Goal: Task Accomplishment & Management: Complete application form

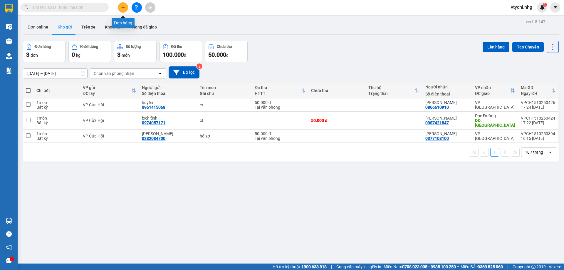
click at [126, 9] on button at bounding box center [123, 7] width 10 height 10
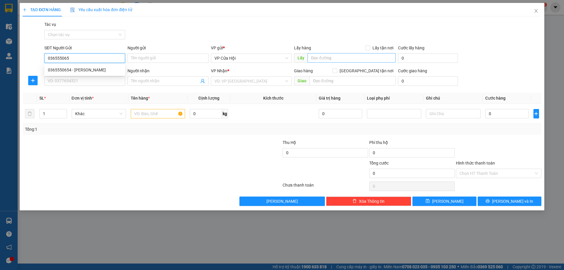
type input "0365550654"
click at [84, 70] on div "0365550654 - [PERSON_NAME]" at bounding box center [85, 70] width 74 height 6
type input "[PERSON_NAME]"
type input "0365550654"
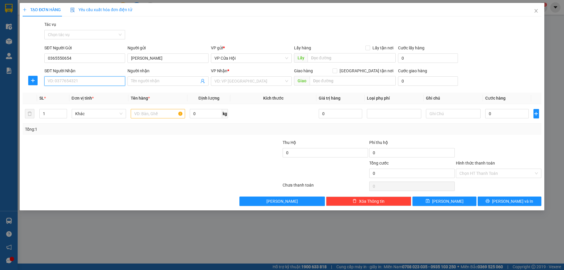
click at [77, 80] on input "SĐT Người Nhận" at bounding box center [84, 80] width 81 height 9
drag, startPoint x: 80, startPoint y: 104, endPoint x: 76, endPoint y: 97, distance: 8.3
click at [80, 103] on div "0335898338 - khéo" at bounding box center [85, 102] width 74 height 6
type input "0335898338"
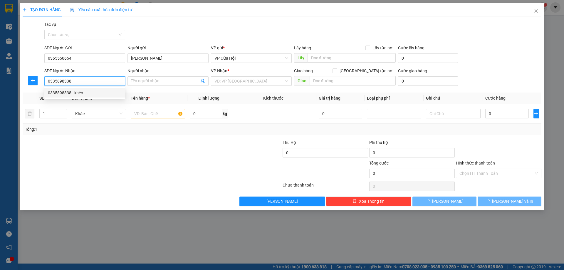
type input "khéo"
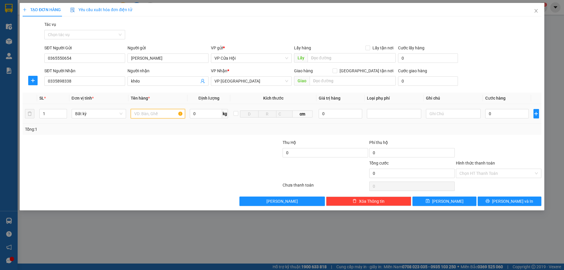
click at [170, 115] on input "text" at bounding box center [158, 113] width 54 height 9
type input "2"
click at [64, 111] on span "up" at bounding box center [64, 112] width 4 height 4
click at [161, 116] on input "text" at bounding box center [158, 113] width 54 height 9
type input "bì đen"
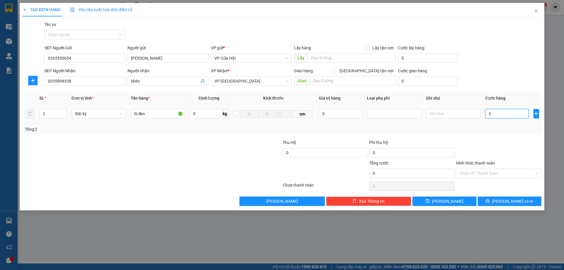
click at [507, 116] on input "0" at bounding box center [507, 113] width 44 height 9
type input "2"
type input "27"
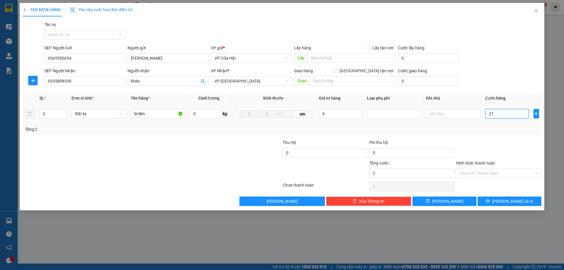
type input "27"
type input "2"
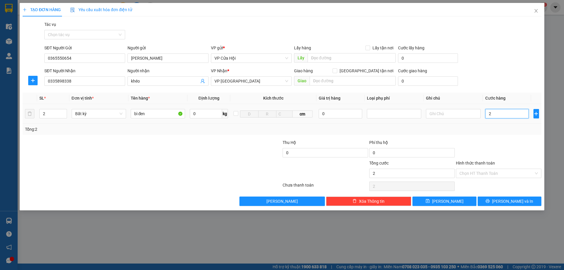
type input "26"
type input "260"
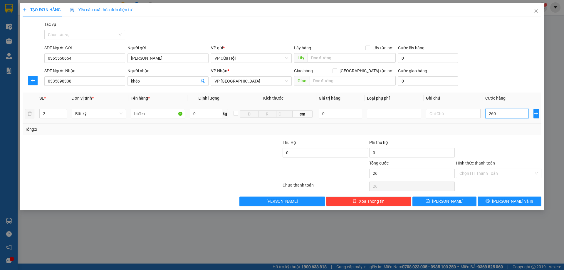
type input "260"
type input "2.600"
type input "26.000"
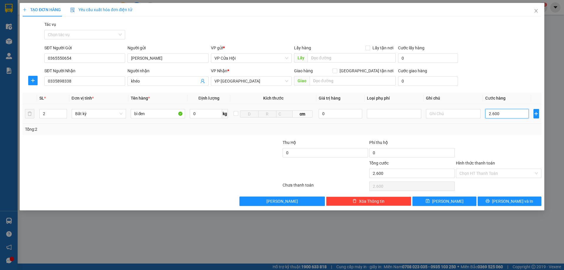
type input "26.000"
type input "260.000"
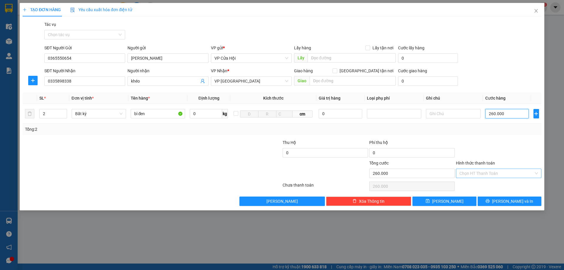
type input "260.000"
click at [485, 169] on input "Hình thức thanh toán" at bounding box center [496, 173] width 74 height 9
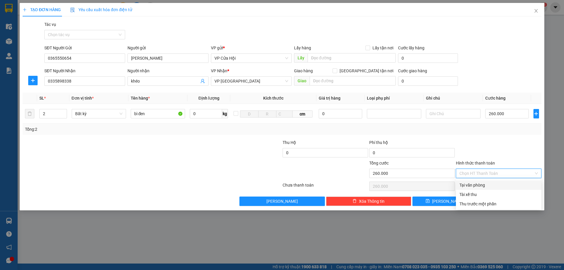
click at [481, 182] on div "Tại văn phòng" at bounding box center [498, 185] width 78 height 6
type input "0"
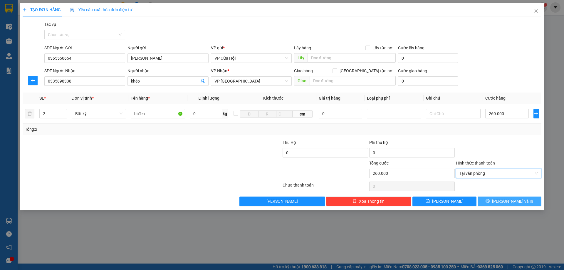
click at [511, 199] on span "[PERSON_NAME] và In" at bounding box center [512, 201] width 41 height 6
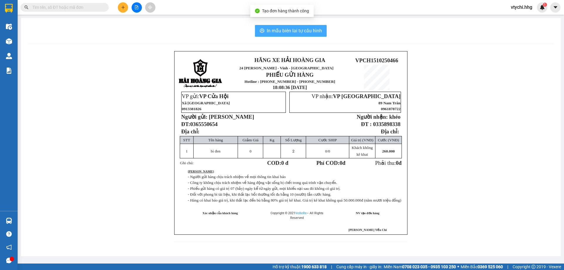
click at [302, 26] on button "In mẫu biên lai tự cấu hình" at bounding box center [291, 31] width 72 height 12
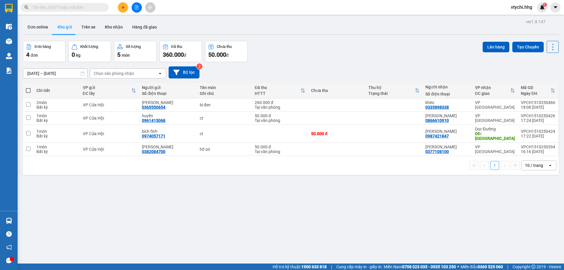
click at [352, 49] on div "Đơn hàng 4 đơn Khối lượng 0 kg Số lượng 5 món Đã thu 360.000 đ Chưa thu 50.000 …" at bounding box center [290, 51] width 535 height 21
click at [121, 11] on button at bounding box center [123, 7] width 10 height 10
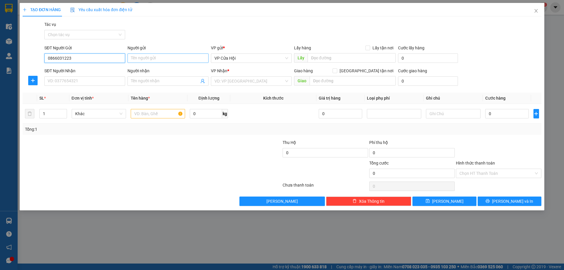
type input "0866031223"
click at [166, 59] on input "Người gửi" at bounding box center [167, 57] width 81 height 9
type input "[PERSON_NAME]"
click at [91, 80] on input "SĐT Người Nhận" at bounding box center [84, 80] width 81 height 9
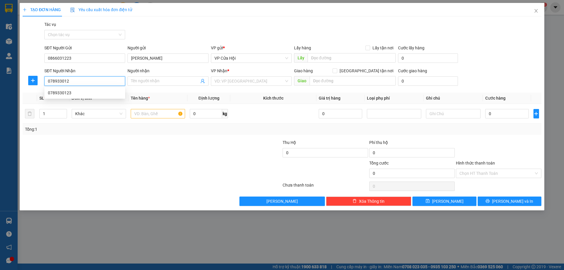
type input "0789330123"
click at [79, 95] on div "0789330123" at bounding box center [85, 93] width 74 height 6
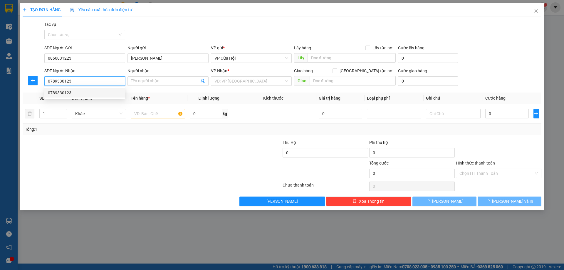
type input "Ngõ 11 [PERSON_NAME], Cửa Lò"
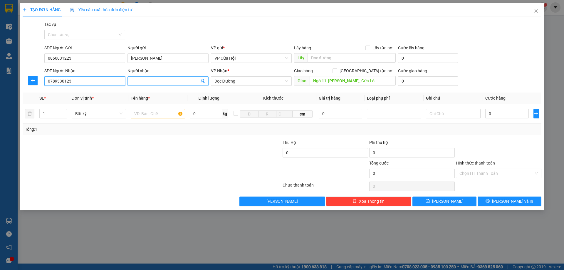
type input "0789330123"
click at [159, 80] on input "Người nhận" at bounding box center [165, 81] width 68 height 6
click at [285, 82] on span "Dọc Đường" at bounding box center [251, 81] width 74 height 9
type input "[PERSON_NAME]"
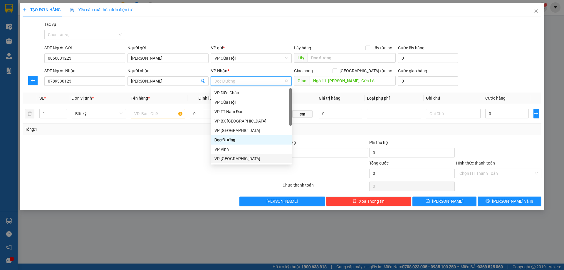
drag, startPoint x: 232, startPoint y: 158, endPoint x: 254, endPoint y: 148, distance: 24.3
click at [232, 158] on div "VP [GEOGRAPHIC_DATA]" at bounding box center [251, 158] width 74 height 6
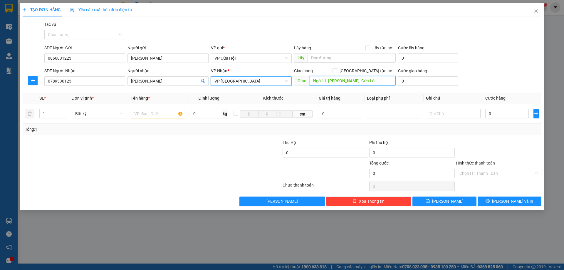
click at [390, 84] on input "Ngõ 11 [PERSON_NAME], Cửa Lò" at bounding box center [352, 80] width 86 height 9
click at [390, 83] on input "Ngõ 11 [PERSON_NAME], Cửa Lò" at bounding box center [352, 80] width 86 height 9
click at [162, 111] on input "text" at bounding box center [158, 113] width 54 height 9
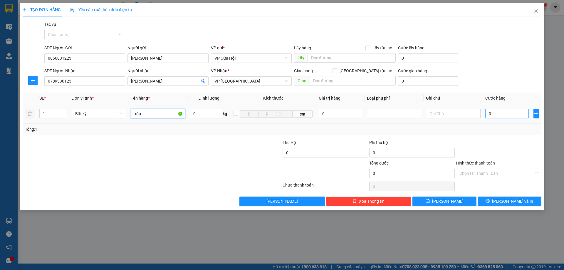
type input "xốp"
click at [494, 114] on input "0" at bounding box center [507, 113] width 44 height 9
type input "5"
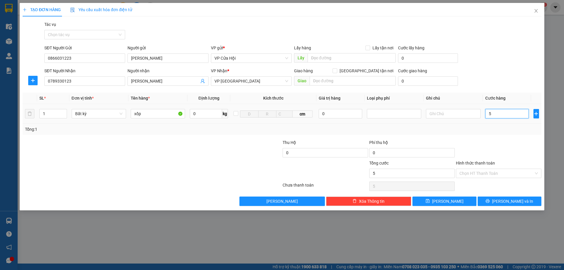
type input "50"
type input "500"
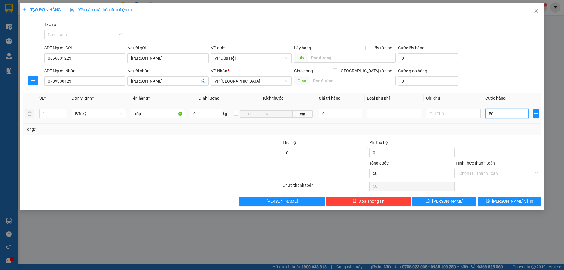
type input "500"
type input "5.000"
type input "50.000"
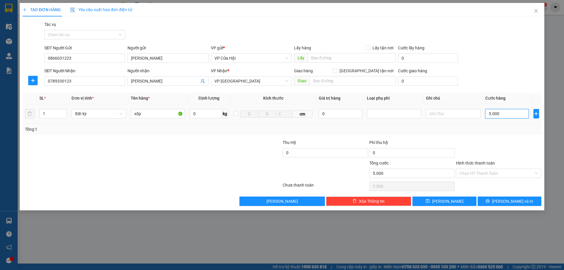
type input "50.000"
click at [495, 173] on input "Hình thức thanh toán" at bounding box center [496, 173] width 74 height 9
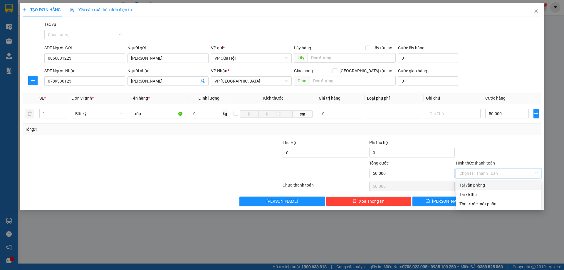
click at [478, 186] on div "Tại văn phòng" at bounding box center [498, 185] width 78 height 6
type input "0"
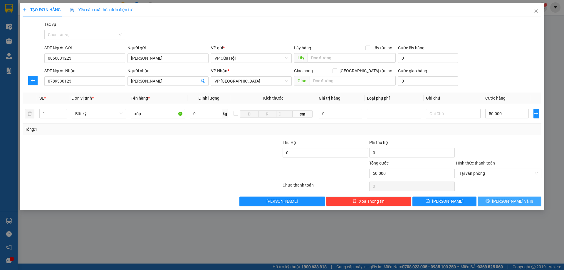
click at [502, 202] on button "[PERSON_NAME] và In" at bounding box center [509, 200] width 64 height 9
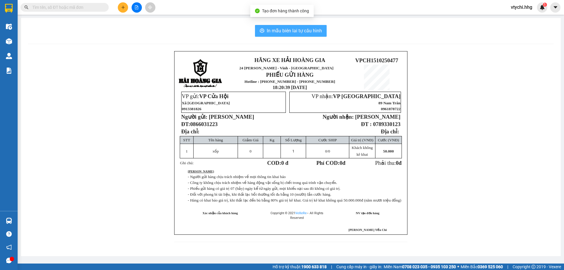
click at [295, 28] on span "In mẫu biên lai tự cấu hình" at bounding box center [293, 30] width 55 height 7
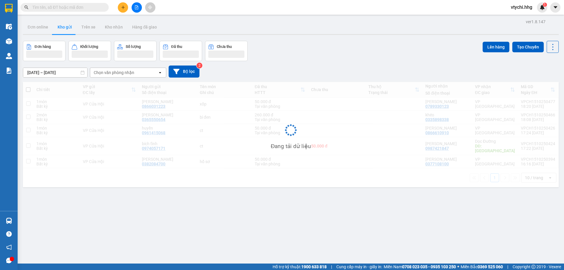
click at [337, 62] on div "[DATE] – [DATE] Press the down arrow key to interact with the calendar and sele…" at bounding box center [290, 71] width 535 height 21
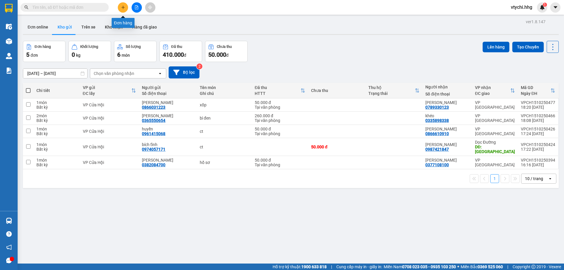
click at [122, 9] on icon "plus" at bounding box center [123, 7] width 4 height 4
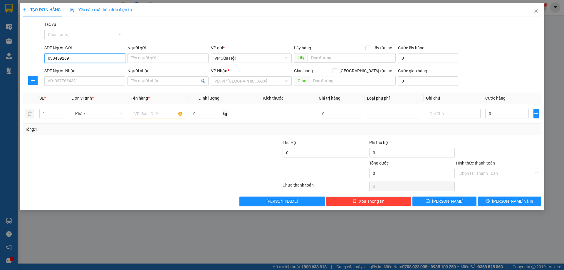
type input "0384592699"
click at [90, 67] on div "0384592699 - [PERSON_NAME]" at bounding box center [85, 70] width 74 height 6
type input "[PERSON_NAME]"
type input "0384592699"
click at [92, 81] on input "SĐT Người Nhận" at bounding box center [84, 80] width 81 height 9
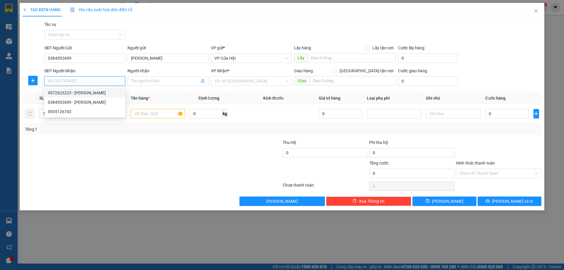
click at [63, 95] on div "0972623223 - [PERSON_NAME]" at bounding box center [85, 93] width 74 height 6
type input "0972623223"
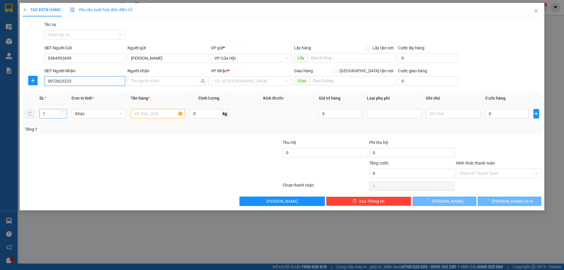
type input "quỳnh"
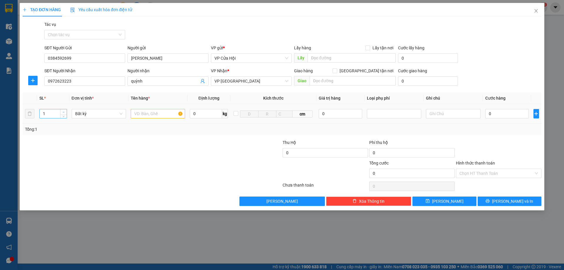
type input "2"
click at [64, 111] on icon "up" at bounding box center [64, 112] width 2 height 2
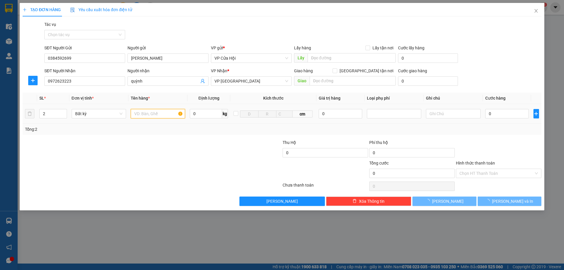
click at [142, 116] on input "text" at bounding box center [158, 113] width 54 height 9
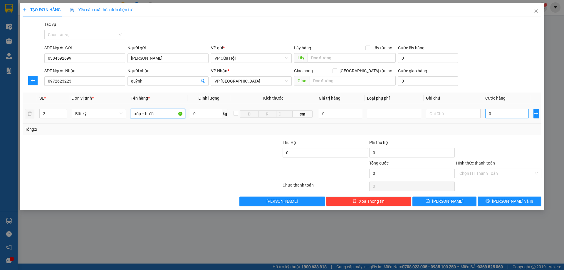
type input "xốp + bì đỏ"
click at [486, 113] on input "0" at bounding box center [507, 113] width 44 height 9
type input "1"
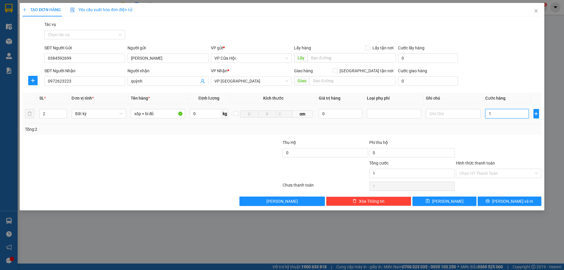
type input "10"
type input "100"
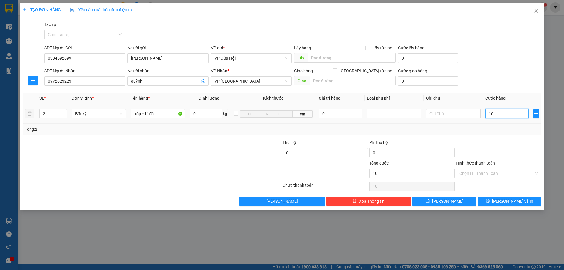
type input "100"
type input "1.000"
type input "10.000"
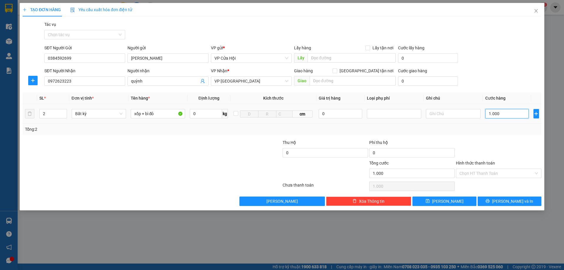
type input "10.000"
type input "100.000"
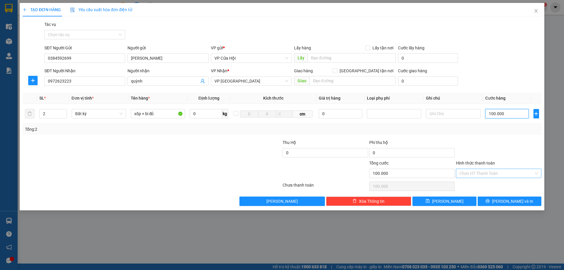
type input "100.000"
click at [496, 174] on input "Hình thức thanh toán" at bounding box center [496, 173] width 74 height 9
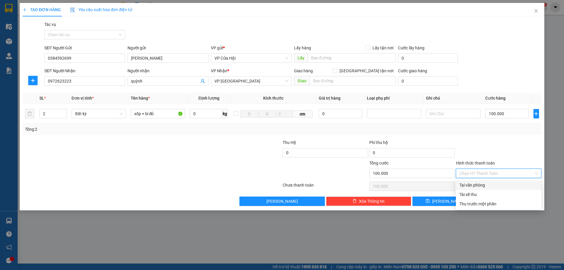
drag, startPoint x: 488, startPoint y: 185, endPoint x: 490, endPoint y: 191, distance: 6.8
click at [488, 185] on div "Tại văn phòng" at bounding box center [498, 185] width 78 height 6
type input "0"
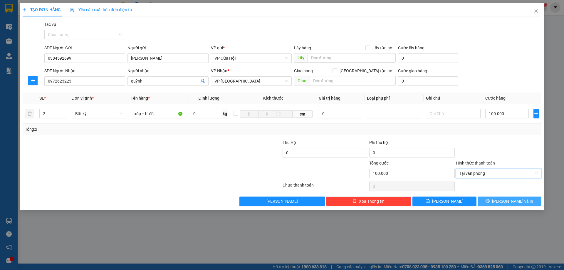
click at [489, 200] on icon "printer" at bounding box center [487, 201] width 4 height 4
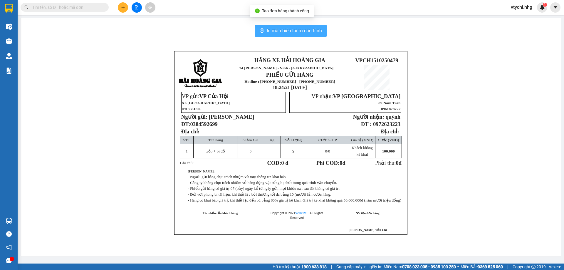
click at [301, 25] on button "In mẫu biên lai tự cấu hình" at bounding box center [291, 31] width 72 height 12
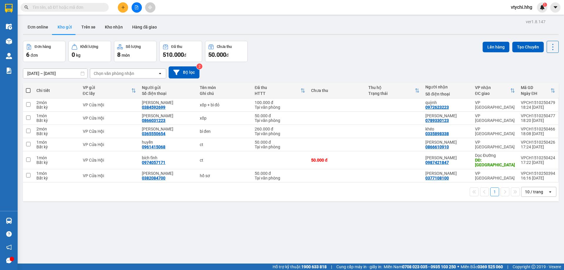
click at [373, 55] on div "Đơn hàng 6 đơn Khối lượng 0 kg Số lượng 8 món Đã thu 510.000 đ Chưa thu 50.000 …" at bounding box center [290, 51] width 535 height 21
click at [122, 10] on button at bounding box center [123, 7] width 10 height 10
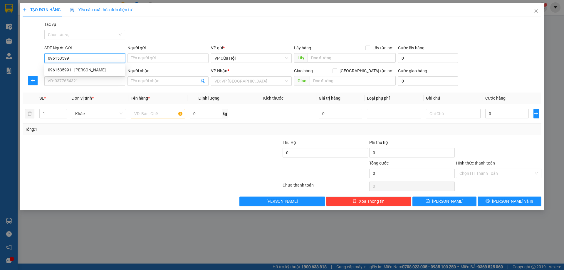
type input "0961535991"
click at [114, 71] on div "0961535991 - [PERSON_NAME]" at bounding box center [85, 70] width 74 height 6
type input "gấm nguyễn"
type input "0961535991"
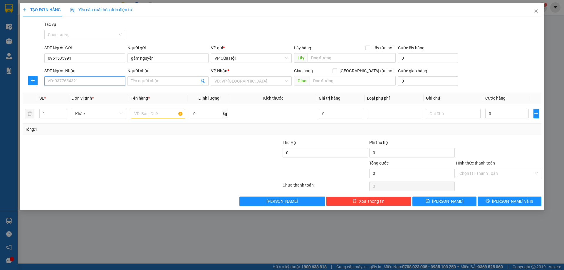
click at [108, 84] on input "SĐT Người Nhận" at bounding box center [84, 80] width 81 height 9
type input "0327277899"
click at [161, 80] on input "Người nhận" at bounding box center [165, 81] width 68 height 6
type input "e long [PERSON_NAME]"
click at [240, 79] on input "search" at bounding box center [249, 81] width 70 height 9
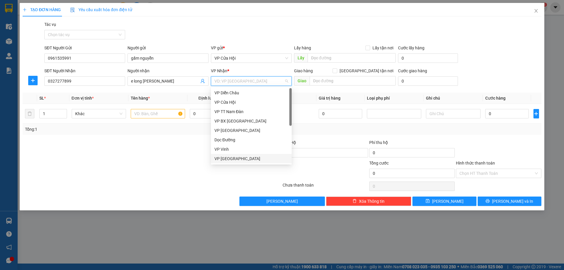
click at [226, 158] on div "VP [GEOGRAPHIC_DATA]" at bounding box center [251, 158] width 74 height 6
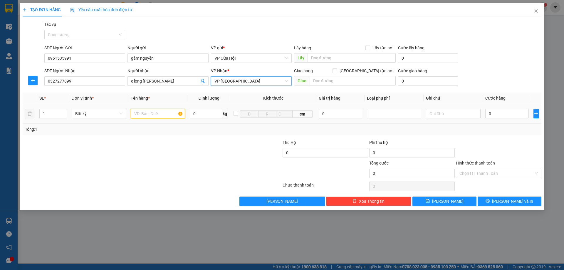
click at [143, 112] on input "text" at bounding box center [158, 113] width 54 height 9
type input "2"
click at [65, 112] on span "up" at bounding box center [64, 112] width 4 height 4
click at [144, 118] on input "text" at bounding box center [158, 113] width 54 height 9
type input "bì trắng+ bọc trắng dài"
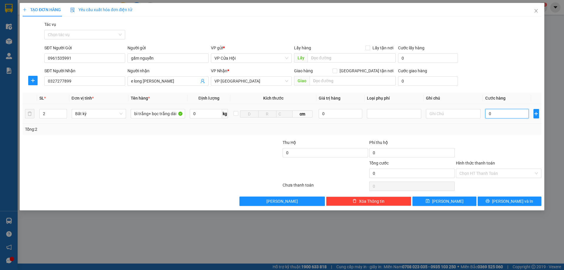
click at [500, 117] on input "0" at bounding box center [507, 113] width 44 height 9
type input "3"
type input "33"
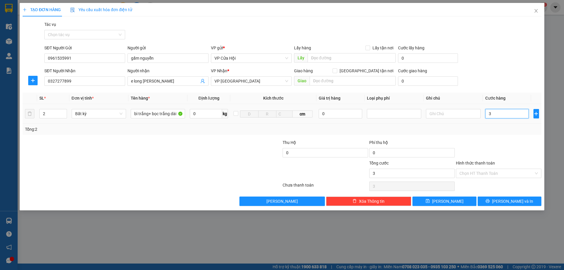
type input "33"
type input "330"
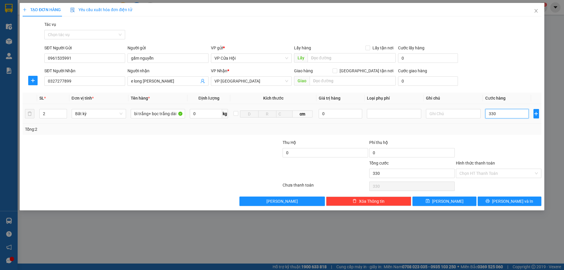
type input "3.300"
type input "33.000"
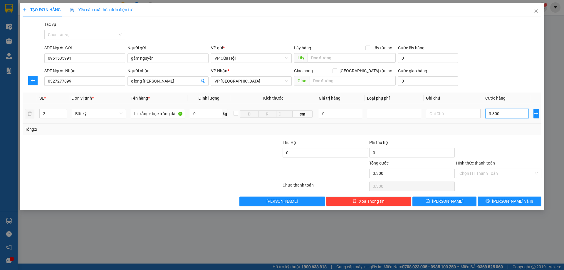
type input "33.000"
type input "330.000"
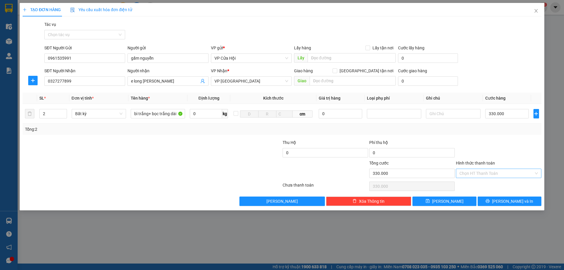
click at [490, 171] on input "Hình thức thanh toán" at bounding box center [496, 173] width 74 height 9
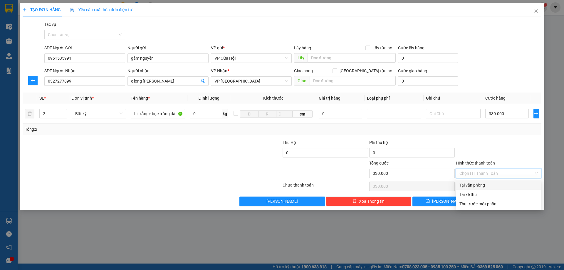
click at [484, 188] on div "Tại văn phòng" at bounding box center [498, 185] width 78 height 6
type input "0"
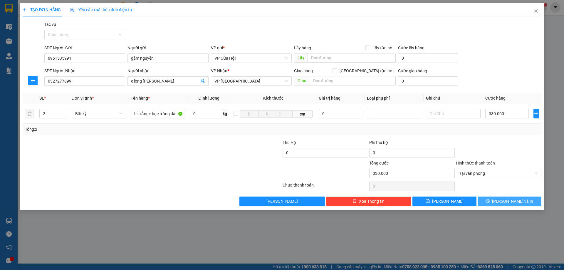
click at [494, 200] on button "[PERSON_NAME] và In" at bounding box center [509, 200] width 64 height 9
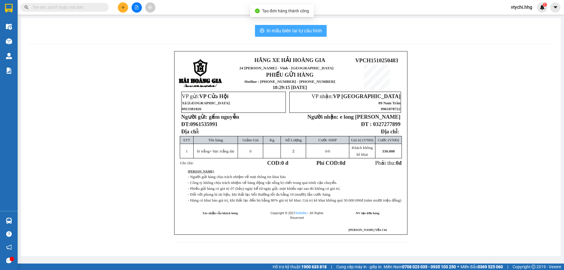
drag, startPoint x: 299, startPoint y: 29, endPoint x: 296, endPoint y: 21, distance: 8.1
click at [299, 26] on button "In mẫu biên lai tự cấu hình" at bounding box center [291, 31] width 72 height 12
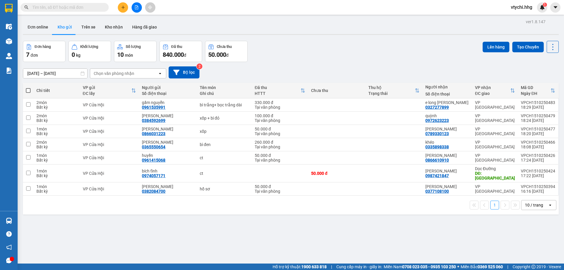
click at [402, 59] on div "Đơn hàng 7 đơn Khối lượng 0 kg Số lượng 10 món Đã thu 840.000 đ Chưa thu 50.000…" at bounding box center [290, 51] width 535 height 21
click at [119, 6] on button at bounding box center [123, 7] width 10 height 10
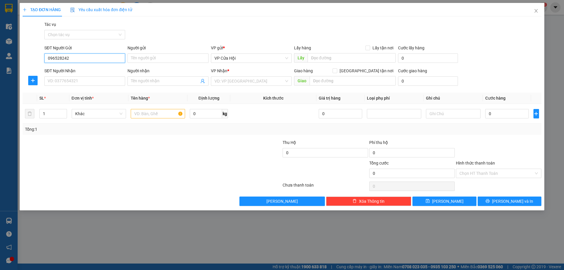
type input "0965282428"
click at [75, 71] on div "0965282428 - [PERSON_NAME]" at bounding box center [85, 70] width 74 height 6
type input "[PERSON_NAME]"
type input "0965282428"
click at [78, 81] on input "SĐT Người Nhận" at bounding box center [84, 80] width 81 height 9
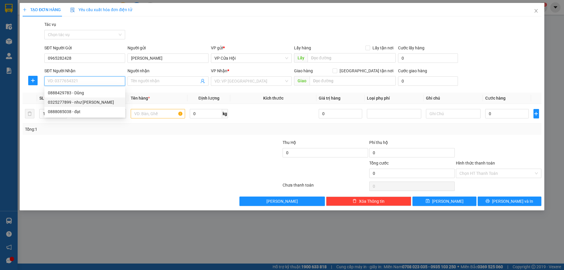
click at [75, 101] on div "0325277899 - như [PERSON_NAME]" at bounding box center [85, 102] width 74 height 6
type input "0325277899"
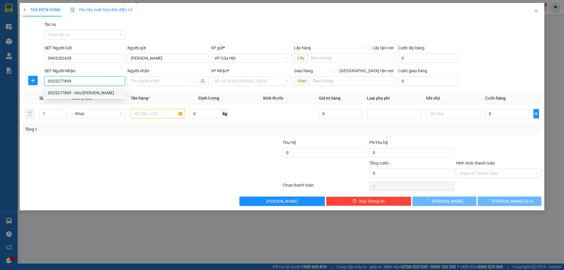
type input "như [PERSON_NAME]"
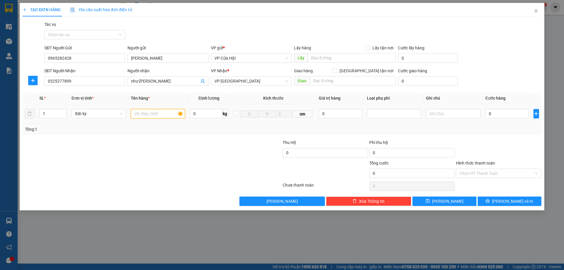
click at [135, 112] on input "text" at bounding box center [158, 113] width 54 height 9
type input "bọc đen"
click at [494, 110] on input "0" at bounding box center [507, 113] width 44 height 9
type input "5"
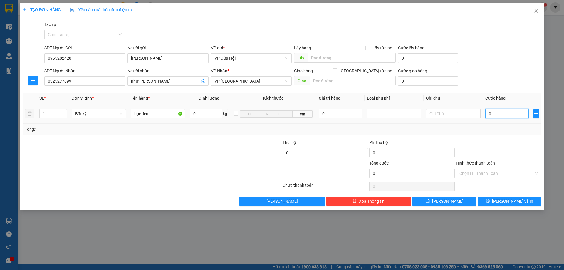
type input "5"
type input "50"
type input "500"
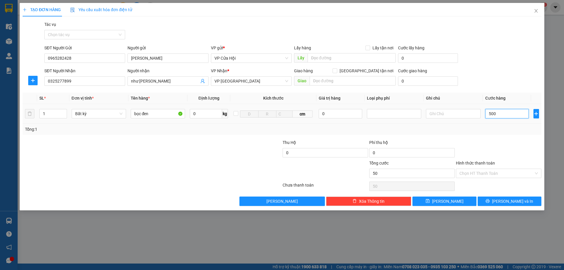
type input "500"
type input "5.000"
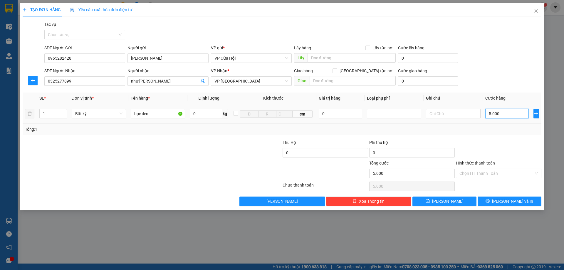
type input "50.000"
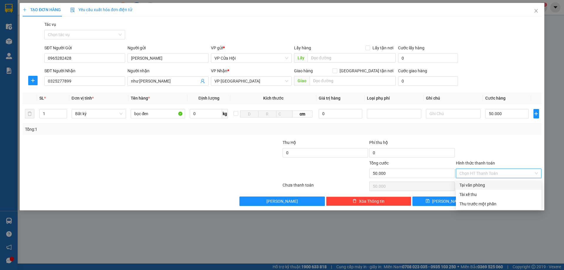
click at [502, 175] on input "Hình thức thanh toán" at bounding box center [496, 173] width 74 height 9
click at [497, 183] on div "Tại văn phòng" at bounding box center [498, 185] width 78 height 6
type input "0"
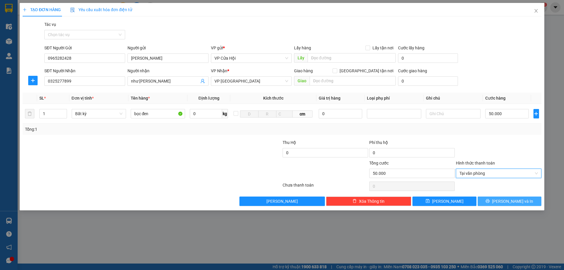
click at [503, 200] on button "[PERSON_NAME] và In" at bounding box center [509, 200] width 64 height 9
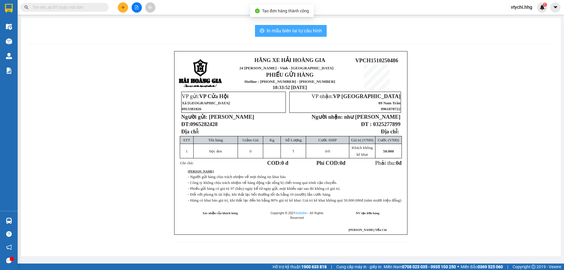
click at [301, 29] on span "In mẫu biên lai tự cấu hình" at bounding box center [293, 30] width 55 height 7
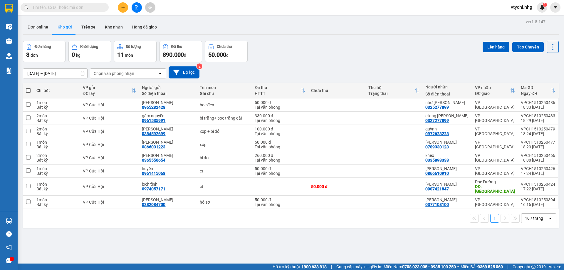
click at [347, 49] on div "Đơn hàng 8 đơn Khối lượng 0 kg Số lượng 11 món Đã thu 890.000 đ Chưa thu 50.000…" at bounding box center [290, 51] width 535 height 21
click at [123, 6] on icon "plus" at bounding box center [123, 7] width 4 height 4
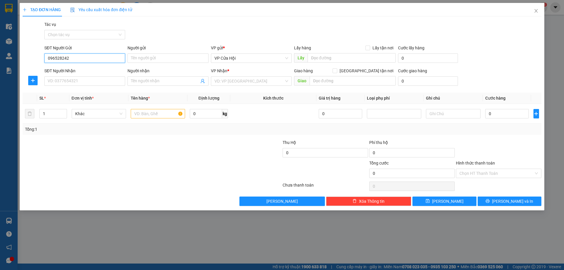
type input "0965282428"
click at [85, 66] on div "0965282428 - [PERSON_NAME]" at bounding box center [84, 69] width 81 height 9
type input "[PERSON_NAME]"
type input "0965282428"
click at [85, 83] on input "SĐT Người Nhận" at bounding box center [84, 80] width 81 height 9
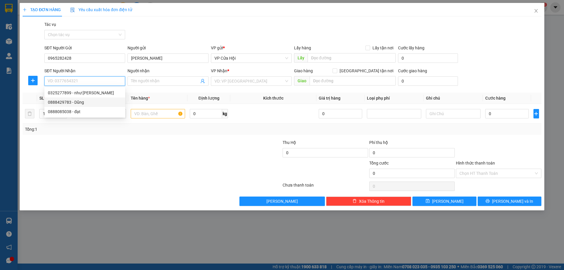
click at [77, 102] on div "0888429783 - Dũng" at bounding box center [85, 102] width 74 height 6
type input "0888429783"
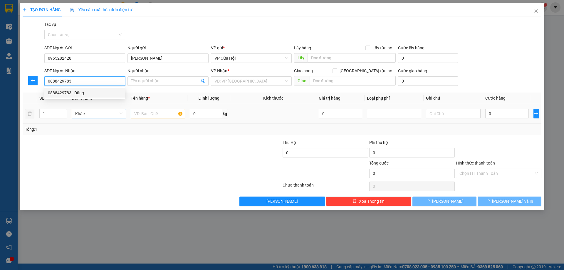
type input "Dũng"
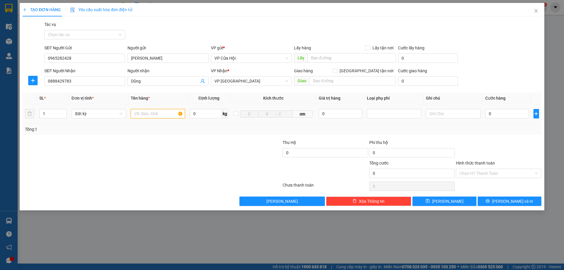
click at [147, 114] on input "text" at bounding box center [158, 113] width 54 height 9
type input "bì xanh"
click at [499, 116] on input "0" at bounding box center [507, 113] width 44 height 9
type input "1"
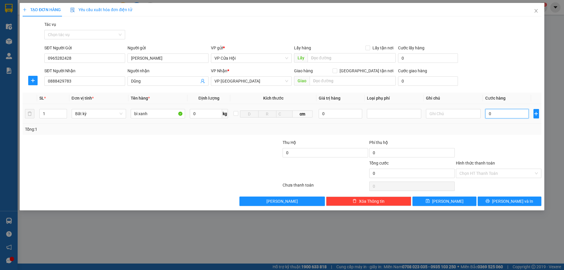
type input "1"
type input "11"
type input "110"
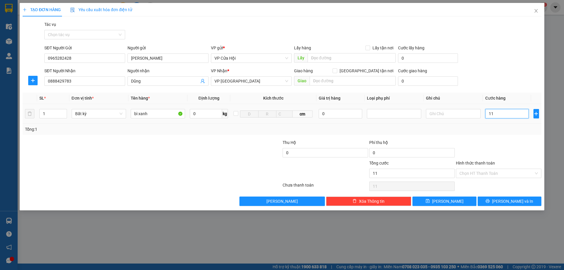
type input "110"
type input "1.100"
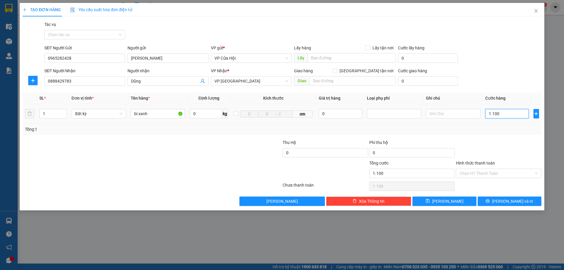
type input "11.000"
type input "110.000"
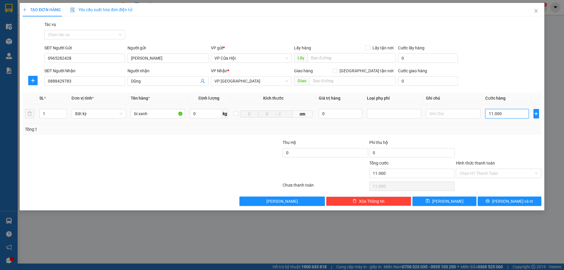
type input "110.000"
click at [507, 173] on input "Hình thức thanh toán" at bounding box center [496, 173] width 74 height 9
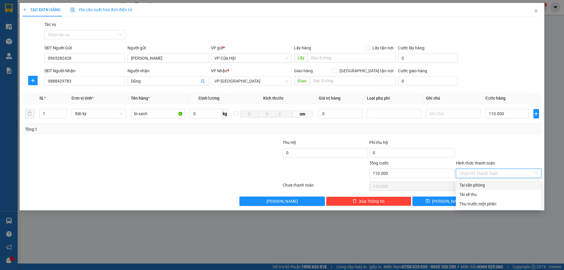
click at [507, 185] on div "Tại văn phòng" at bounding box center [498, 185] width 78 height 6
type input "0"
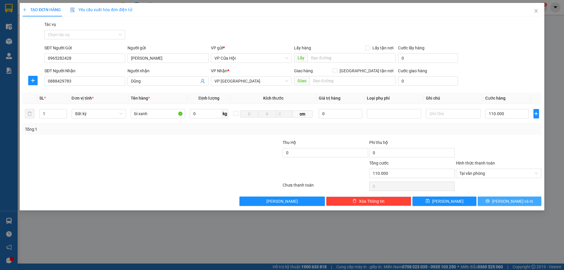
click at [510, 198] on span "[PERSON_NAME] và In" at bounding box center [512, 201] width 41 height 6
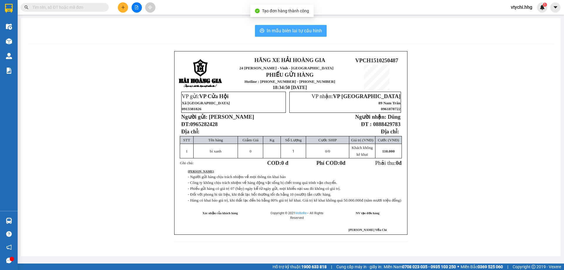
click at [277, 30] on span "In mẫu biên lai tự cấu hình" at bounding box center [293, 30] width 55 height 7
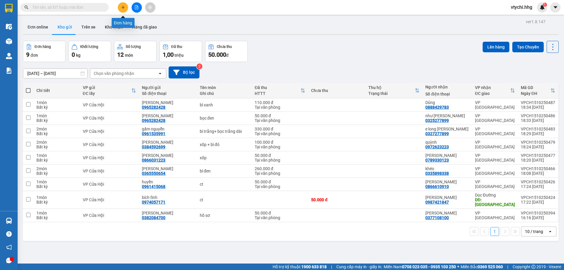
click at [126, 6] on button at bounding box center [123, 7] width 10 height 10
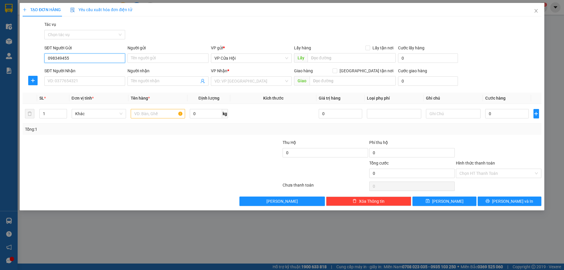
type input "0983494552"
click at [89, 68] on div "0983494552 - c thắm" at bounding box center [85, 70] width 74 height 6
type input "c thắm"
type input "0983494552"
click at [85, 80] on input "SĐT Người Nhận" at bounding box center [84, 80] width 81 height 9
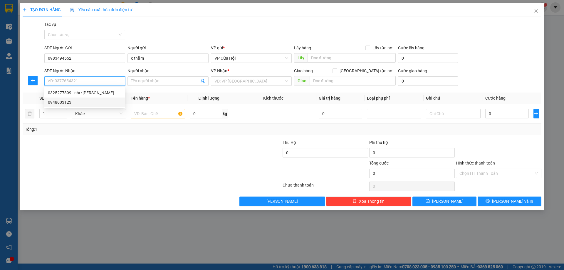
click at [82, 99] on div "0948603123" at bounding box center [85, 102] width 74 height 6
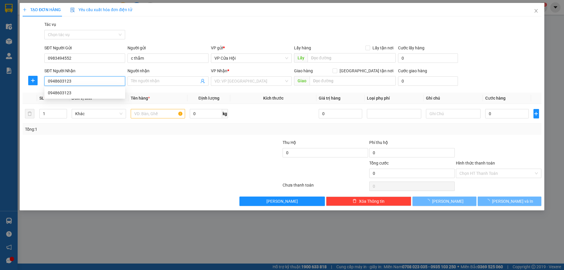
type input "0948603123"
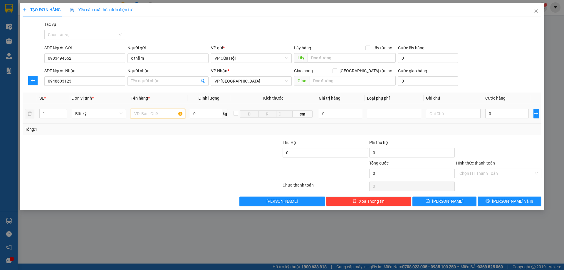
click at [155, 114] on input "text" at bounding box center [158, 113] width 54 height 9
type input "bì đen"
click at [496, 109] on div "0" at bounding box center [507, 114] width 44 height 12
click at [497, 112] on input "0" at bounding box center [507, 113] width 44 height 9
type input "5"
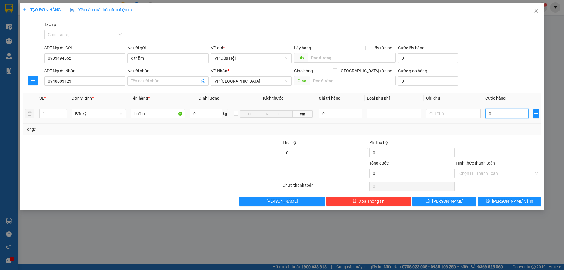
type input "5"
type input "50"
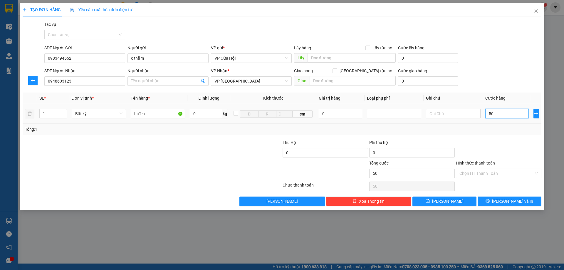
type input "500"
type input "5.000"
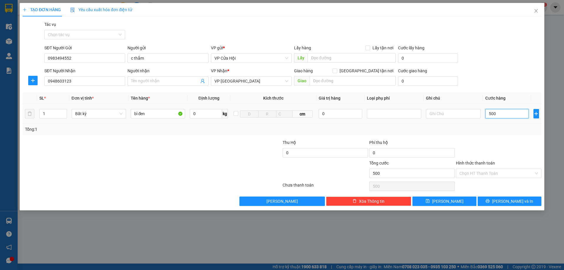
type input "5.000"
type input "50.000"
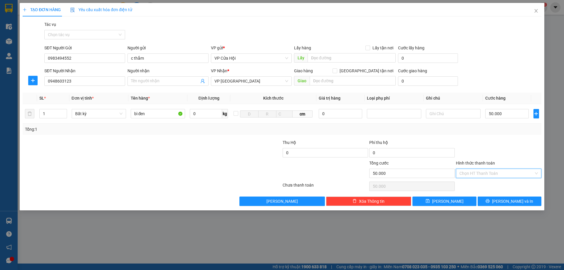
click at [480, 173] on input "Hình thức thanh toán" at bounding box center [496, 173] width 74 height 9
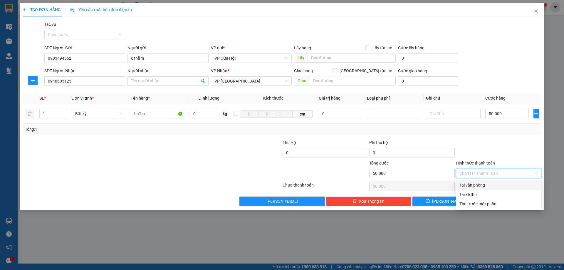
click at [481, 186] on div "Tại văn phòng" at bounding box center [498, 185] width 78 height 6
type input "0"
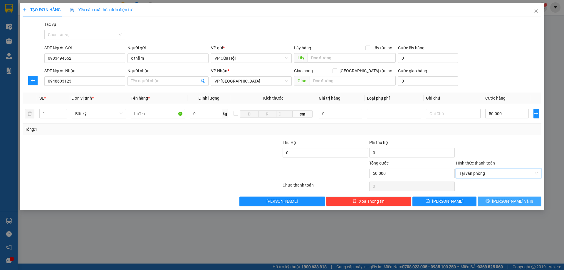
click at [492, 201] on button "[PERSON_NAME] và In" at bounding box center [509, 200] width 64 height 9
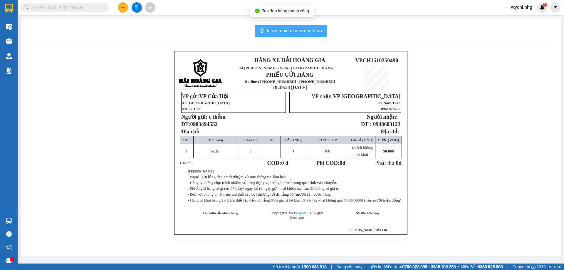
click at [284, 36] on button "In mẫu biên lai tự cấu hình" at bounding box center [291, 31] width 72 height 12
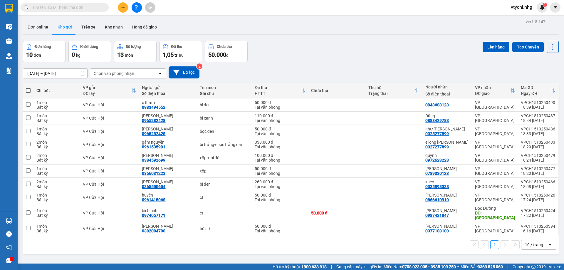
click at [119, 7] on button at bounding box center [123, 7] width 10 height 10
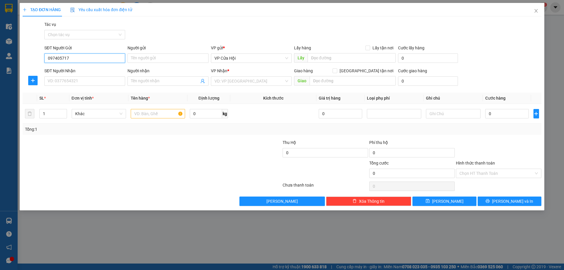
type input "0974057171"
click at [86, 70] on div "0974057171 - bích tĩnh" at bounding box center [85, 70] width 74 height 6
type input "bích tĩnh"
type input "0974057171"
click at [82, 82] on input "SĐT Người Nhận" at bounding box center [84, 80] width 81 height 9
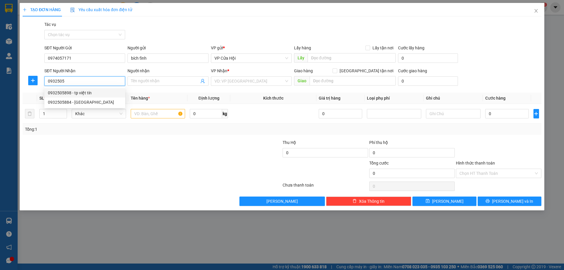
click at [81, 93] on div "0932505898 - tp việt tín" at bounding box center [85, 93] width 74 height 6
type input "0932505898"
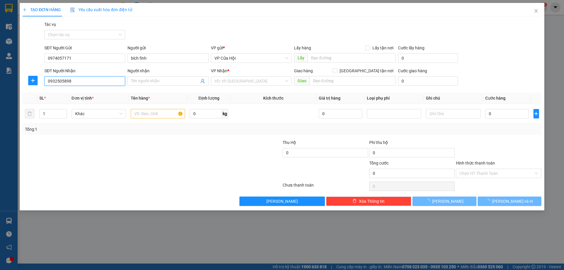
type input "tp việt tín"
type input "QNam"
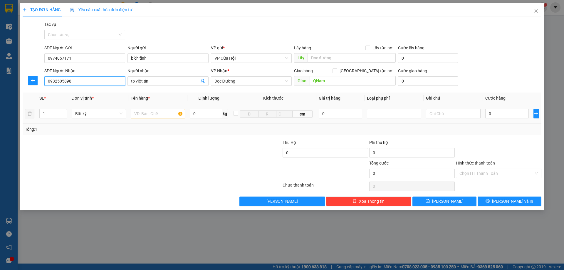
type input "0932505898"
click at [171, 114] on input "text" at bounding box center [158, 113] width 54 height 9
type input "ct"
click at [495, 112] on input "0" at bounding box center [507, 113] width 44 height 9
type input "6"
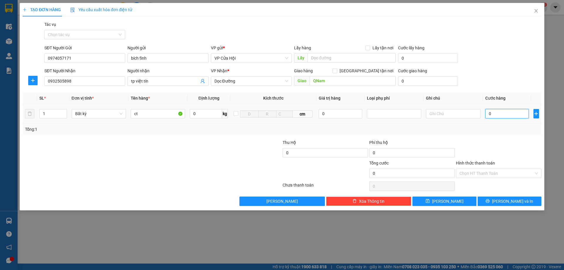
type input "6"
type input "60"
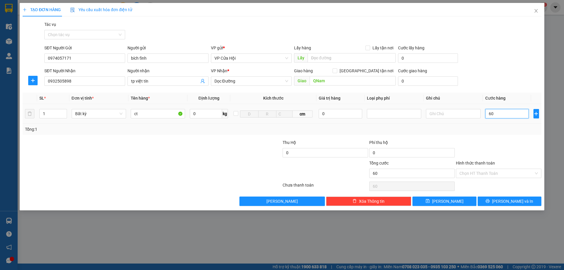
type input "600"
click at [500, 174] on input "Hình thức thanh toán" at bounding box center [496, 173] width 74 height 9
click at [510, 153] on div at bounding box center [498, 149] width 87 height 21
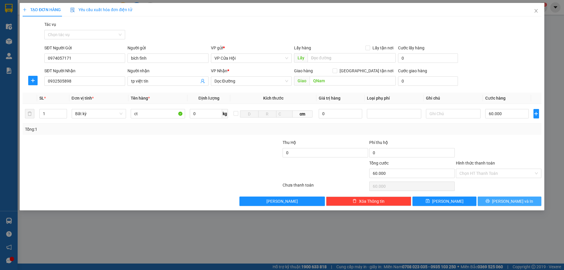
click at [524, 202] on button "[PERSON_NAME] và In" at bounding box center [509, 200] width 64 height 9
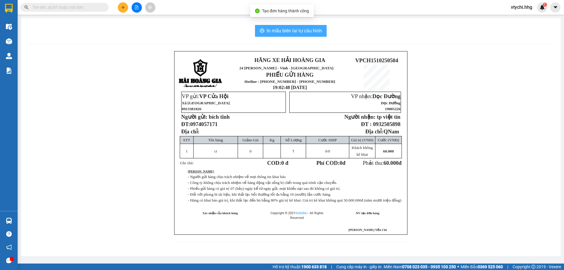
click at [303, 30] on span "In mẫu biên lai tự cấu hình" at bounding box center [293, 30] width 55 height 7
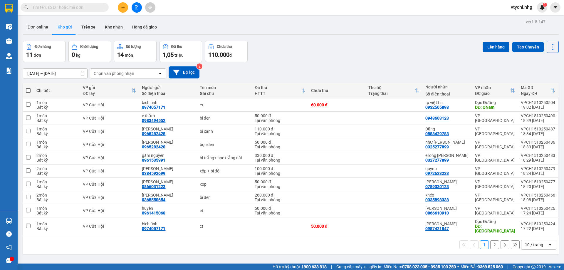
click at [193, 26] on div "Đơn online Kho gửi Trên xe Kho nhận Hàng đã giao" at bounding box center [290, 28] width 535 height 16
click at [123, 7] on icon "plus" at bounding box center [123, 7] width 0 height 3
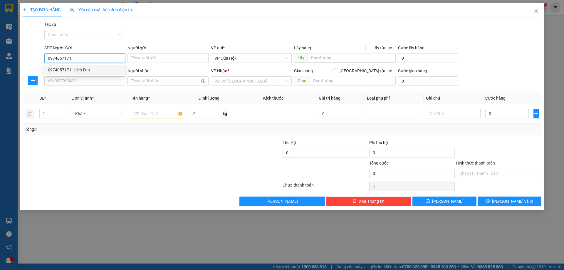
click at [84, 71] on div "0974057171 - bích tĩnh" at bounding box center [85, 70] width 74 height 6
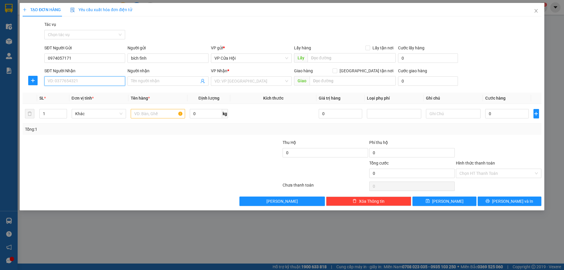
click at [87, 78] on input "SĐT Người Nhận" at bounding box center [84, 80] width 81 height 9
click at [90, 92] on div "0898621689" at bounding box center [85, 93] width 74 height 6
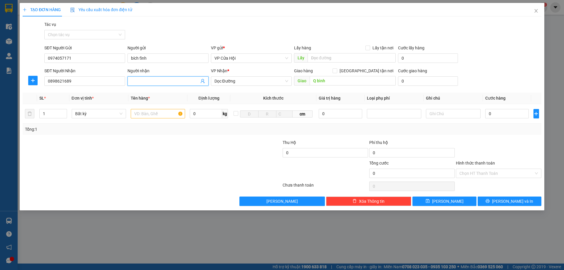
click at [146, 81] on input "Người nhận" at bounding box center [165, 81] width 68 height 6
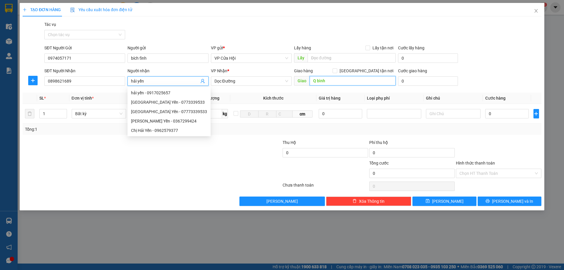
click at [339, 80] on input "Q bình" at bounding box center [352, 80] width 86 height 9
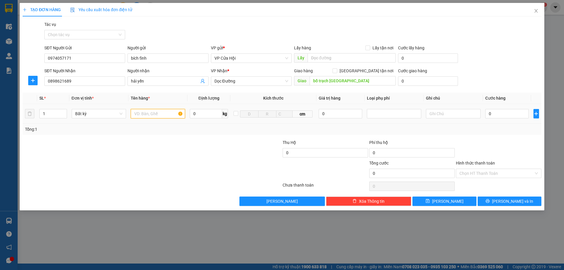
click at [158, 115] on input "text" at bounding box center [158, 113] width 54 height 9
click at [492, 110] on input "0" at bounding box center [507, 113] width 44 height 9
click at [507, 202] on span "[PERSON_NAME] và In" at bounding box center [512, 201] width 41 height 6
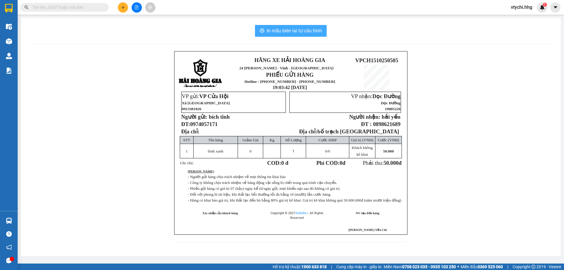
click at [267, 36] on button "In mẫu biên lai tự cấu hình" at bounding box center [291, 31] width 72 height 12
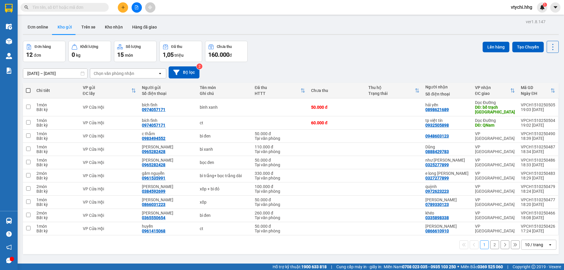
click at [357, 50] on div "Đơn hàng 12 đơn Khối lượng 0 kg Số lượng 15 món Đã thu 1,05 triệu Chưa thu 160.…" at bounding box center [290, 51] width 535 height 21
click at [537, 248] on div "10 / trang" at bounding box center [534, 244] width 26 height 9
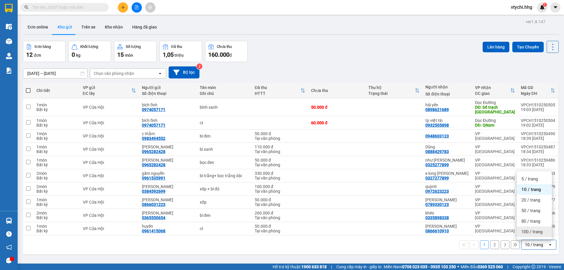
click at [536, 233] on span "100 / trang" at bounding box center [531, 232] width 21 height 6
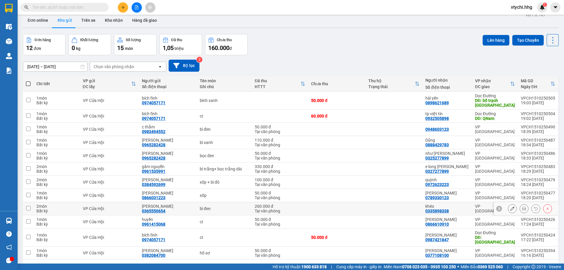
scroll to position [27, 0]
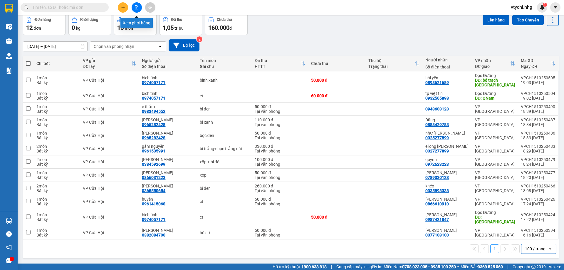
click at [136, 7] on icon "file-add" at bounding box center [136, 7] width 4 height 4
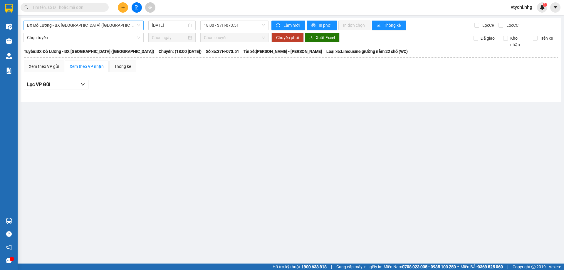
click at [125, 26] on span "BX Đô Lương - BX [GEOGRAPHIC_DATA] ([GEOGRAPHIC_DATA])" at bounding box center [83, 25] width 113 height 9
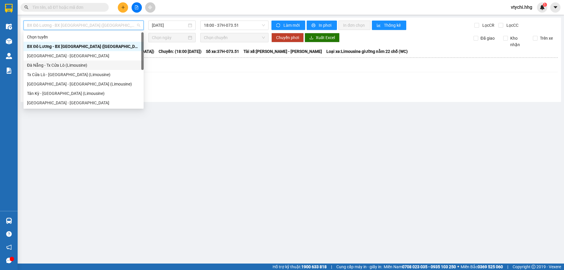
click at [93, 64] on div "Đà Nẵng - Tx Cửa Lò (Limousine)" at bounding box center [83, 65] width 113 height 6
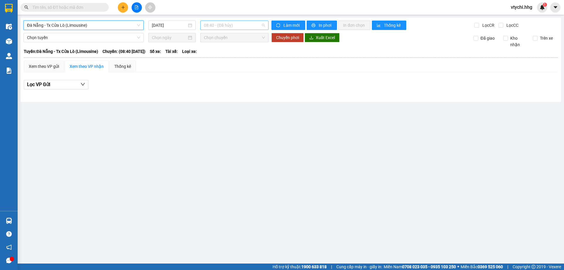
click at [237, 28] on span "08:40 - (Đã hủy)" at bounding box center [234, 25] width 61 height 9
click at [98, 25] on span "Đà Nẵng - Tx Cửa Lò (Limousine)" at bounding box center [83, 25] width 113 height 9
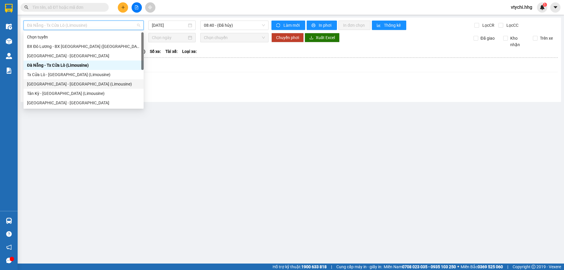
click at [68, 82] on div "[GEOGRAPHIC_DATA] - [GEOGRAPHIC_DATA] (Limousine)" at bounding box center [83, 84] width 113 height 6
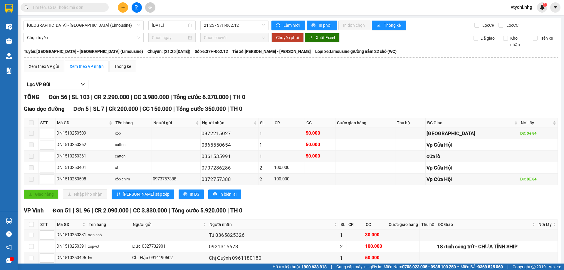
click at [88, 6] on input "text" at bounding box center [66, 7] width 69 height 6
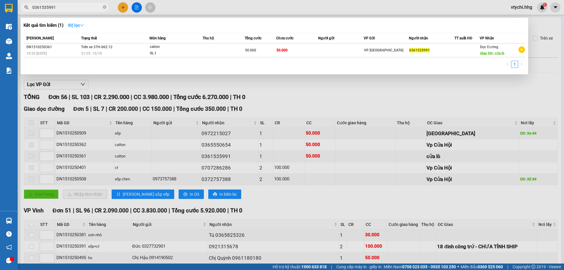
click at [72, 23] on strong "Bộ lọc" at bounding box center [76, 25] width 16 height 5
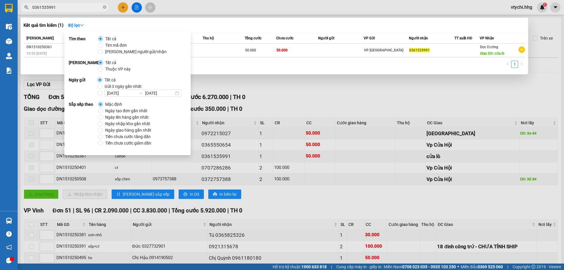
click at [103, 109] on span "Ngày tạo đơn gần nhất" at bounding box center [126, 110] width 47 height 6
click at [103, 109] on input "Ngày tạo đơn gần nhất" at bounding box center [100, 110] width 5 height 5
click at [527, 75] on div at bounding box center [282, 135] width 564 height 270
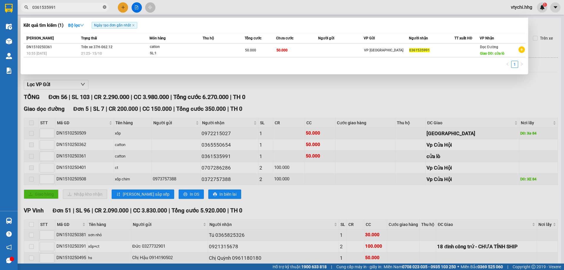
click at [106, 8] on icon "close-circle" at bounding box center [105, 7] width 4 height 4
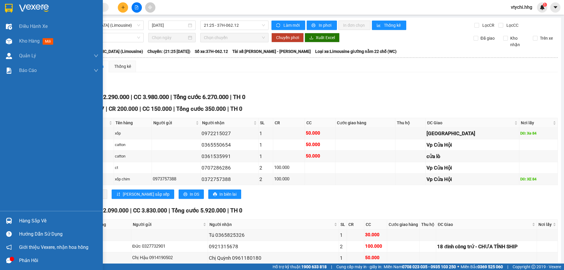
click at [6, 10] on img at bounding box center [9, 8] width 8 height 9
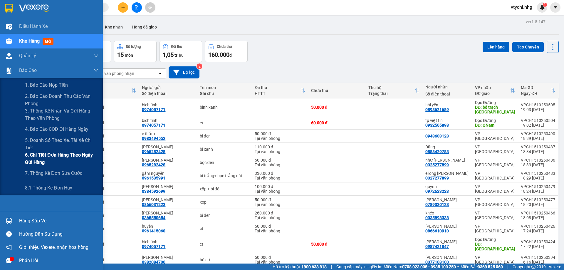
click at [75, 155] on span "6. Chi tiết đơn hàng theo ngày gửi hàng" at bounding box center [61, 158] width 73 height 15
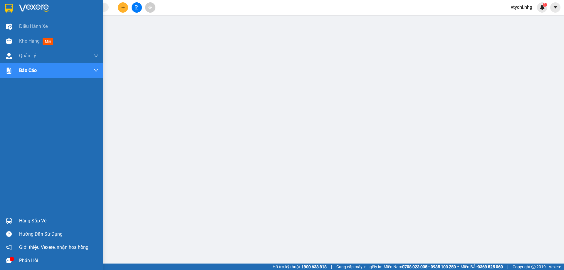
click at [12, 7] on img at bounding box center [9, 8] width 8 height 9
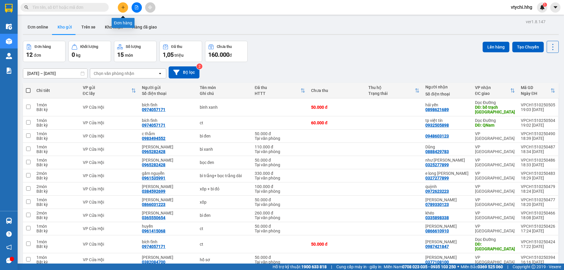
click at [124, 6] on icon "plus" at bounding box center [123, 7] width 4 height 4
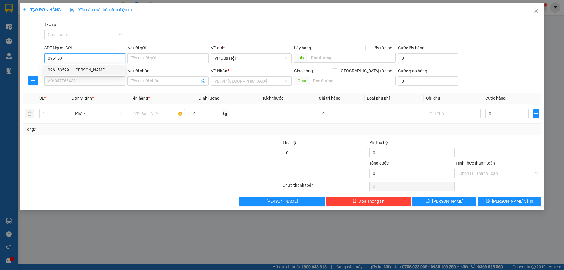
click at [96, 69] on div "0961535991 - [PERSON_NAME]" at bounding box center [85, 70] width 74 height 6
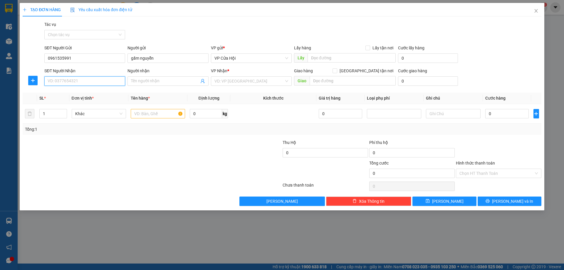
click at [97, 82] on input "SĐT Người Nhận" at bounding box center [84, 80] width 81 height 9
click at [103, 92] on div "0327277899 - e long [PERSON_NAME]" at bounding box center [85, 93] width 74 height 6
click at [152, 116] on input "text" at bounding box center [158, 113] width 54 height 9
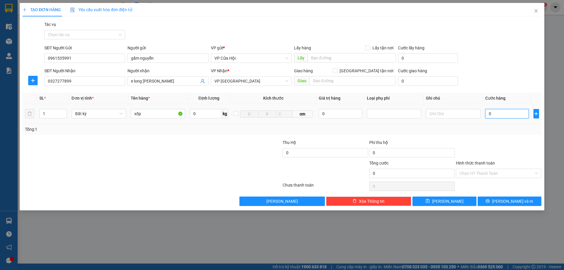
click at [496, 114] on input "0" at bounding box center [507, 113] width 44 height 9
click at [160, 112] on input "xốp" at bounding box center [158, 113] width 54 height 9
click at [503, 175] on input "Hình thức thanh toán" at bounding box center [496, 173] width 74 height 9
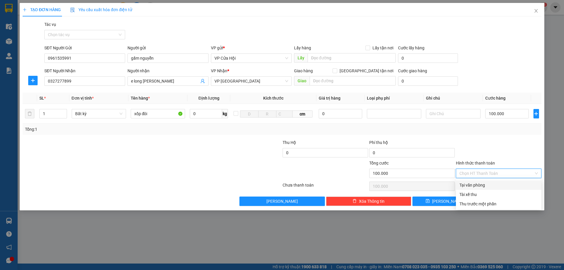
click at [493, 184] on div "Tại văn phòng" at bounding box center [498, 185] width 78 height 6
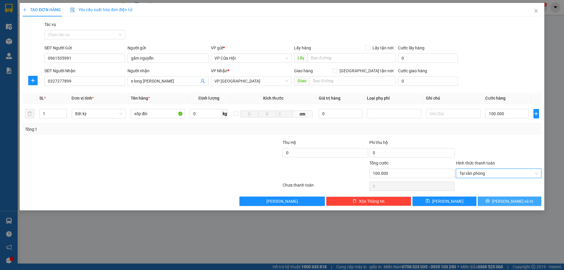
click at [504, 201] on span "[PERSON_NAME] và In" at bounding box center [512, 201] width 41 height 6
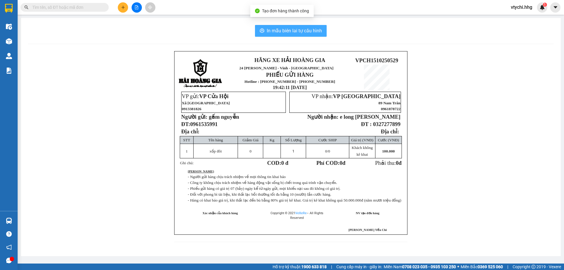
click at [295, 27] on span "In mẫu biên lai tự cấu hình" at bounding box center [293, 30] width 55 height 7
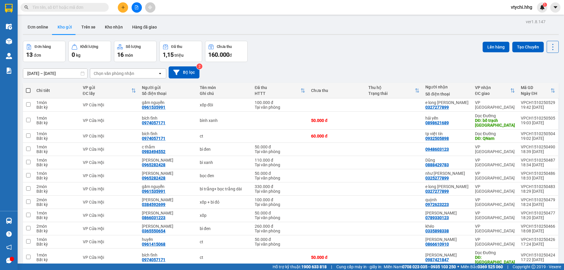
click at [396, 59] on div "Đơn hàng 13 đơn Khối lượng 0 kg Số lượng 16 món Đã thu 1,15 triệu Chưa thu 160.…" at bounding box center [290, 51] width 535 height 21
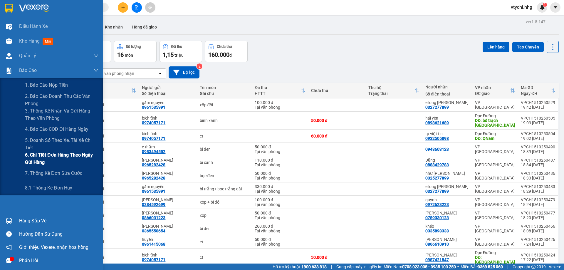
click at [77, 153] on span "6. Chi tiết đơn hàng theo ngày gửi hàng" at bounding box center [61, 158] width 73 height 15
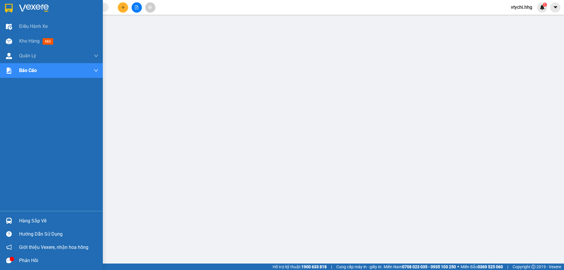
click at [9, 6] on img at bounding box center [9, 8] width 8 height 9
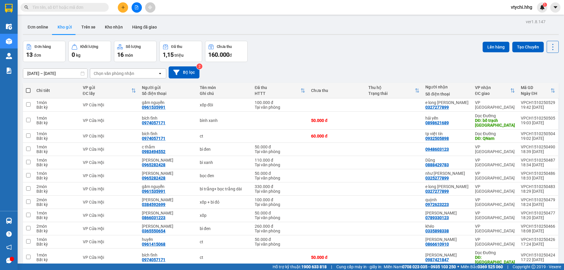
click at [525, 8] on span "vtychi.hhg" at bounding box center [521, 7] width 31 height 7
click at [510, 19] on icon "login" at bounding box center [511, 18] width 4 height 4
